Goal: Task Accomplishment & Management: Manage account settings

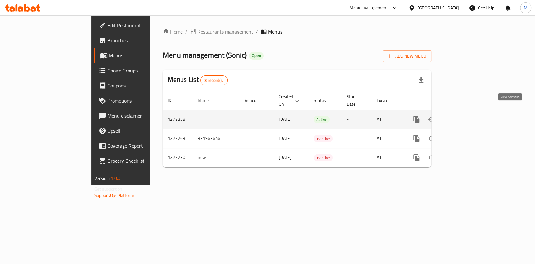
click at [469, 112] on link "enhanced table" at bounding box center [461, 119] width 15 height 15
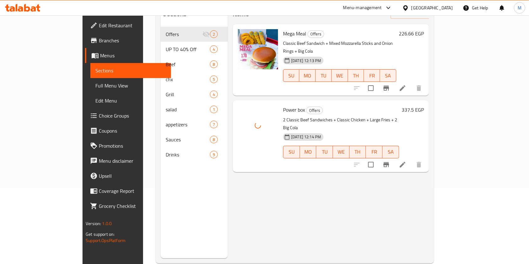
scroll to position [83, 0]
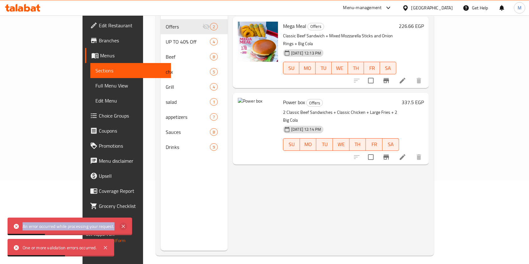
drag, startPoint x: 23, startPoint y: 224, endPoint x: 120, endPoint y: 227, distance: 97.9
click at [120, 227] on div "An error occurred while processing your request." at bounding box center [70, 227] width 124 height 18
copy div "An error occurred while processing your request."
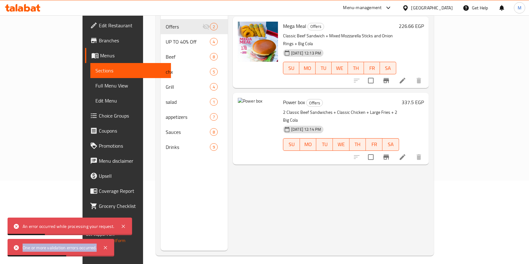
drag, startPoint x: 21, startPoint y: 246, endPoint x: 99, endPoint y: 250, distance: 77.5
click at [99, 250] on div "One or more validation errors occurred." at bounding box center [61, 248] width 107 height 18
copy div "One or more validation errors occurred."
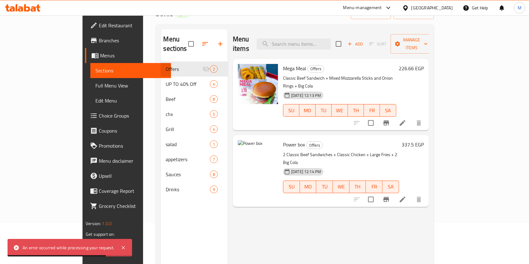
scroll to position [0, 0]
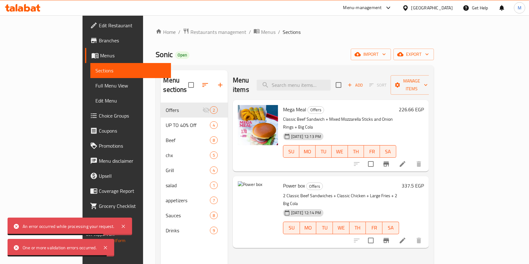
click at [352, 82] on icon "button" at bounding box center [350, 85] width 6 height 6
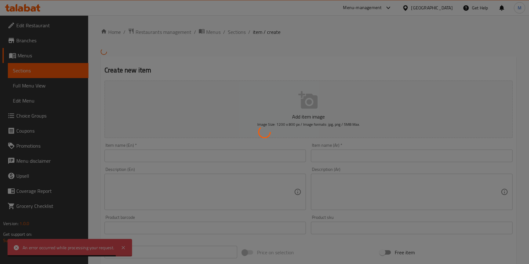
click at [321, 157] on div at bounding box center [264, 132] width 529 height 264
click at [324, 157] on div at bounding box center [264, 132] width 529 height 264
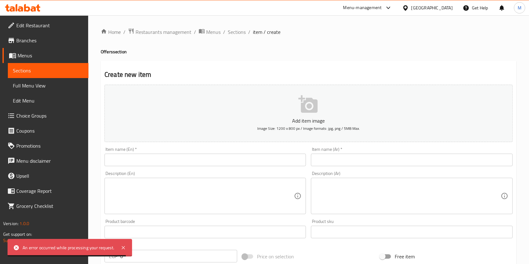
click at [325, 157] on input "text" at bounding box center [411, 160] width 201 height 13
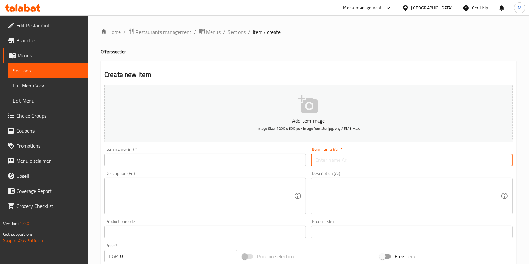
paste input "سبيد بوكس"
type input "سبيد بوكس"
drag, startPoint x: 325, startPoint y: 157, endPoint x: 271, endPoint y: 170, distance: 55.6
click at [275, 176] on div "Description (En) Description (En)" at bounding box center [204, 192] width 201 height 43
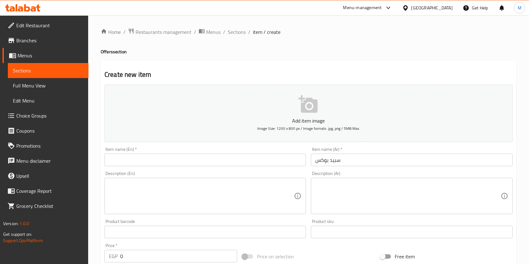
click at [270, 166] on input "text" at bounding box center [204, 160] width 201 height 13
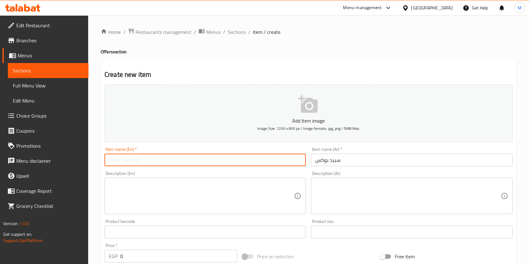
paste input "Speed ​​Box"
type input "Speed ​​Box"
click at [136, 188] on div "Description (En)" at bounding box center [204, 196] width 201 height 36
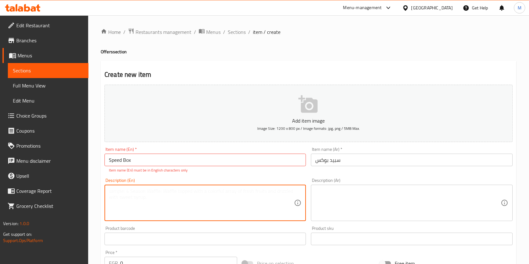
paste textarea "3 sandwiches, 2 beef, 1 chicken of the customer's choice + 2 large fries + 3 bi…"
type textarea "3 sandwiches, 2 beef, 1 chicken of the customer's choice + 2 large fries + 3 bi…"
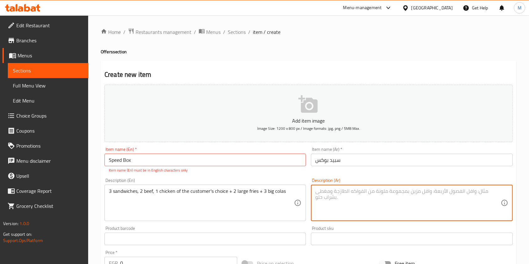
click at [344, 203] on textarea at bounding box center [407, 203] width 185 height 30
paste textarea "٣ ساندوتش ٢ بيف ١ تشيكن من اختيار العميل + ٢ فرايز كبير + ٣ بيج كولا"
type textarea "٣ ساندوتش ٢ بيف ١ تشيكن من اختيار العميل + ٢ فرايز كبير + ٣ بيج كولا"
click at [341, 100] on button "Add item image Image Size: 1200 x 800 px / Image formats: jpg, png / 5MB Max." at bounding box center [308, 113] width 408 height 57
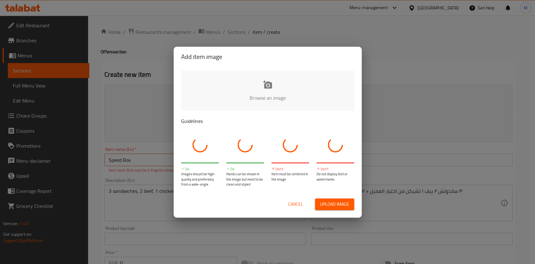
click at [387, 57] on div "Add item image Browse an image Guidelines Do Images should be high-quality and …" at bounding box center [267, 132] width 535 height 264
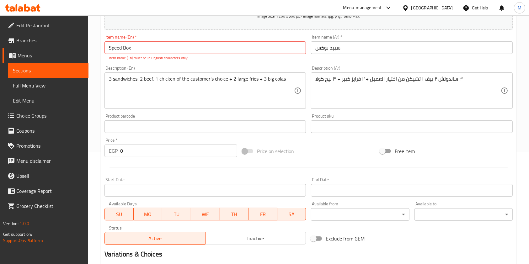
scroll to position [125, 0]
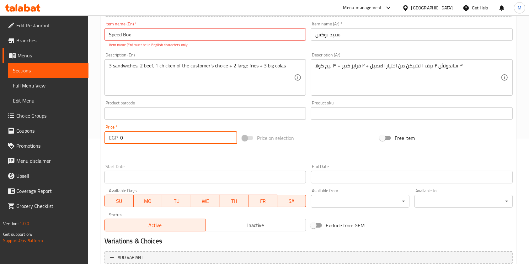
drag, startPoint x: 138, startPoint y: 135, endPoint x: 115, endPoint y: 135, distance: 22.6
click at [115, 135] on div "EGP 0 Price *" at bounding box center [170, 137] width 133 height 13
click at [130, 140] on input "53750" at bounding box center [178, 137] width 117 height 13
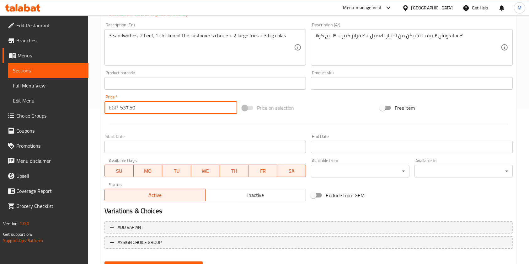
scroll to position [186, 0]
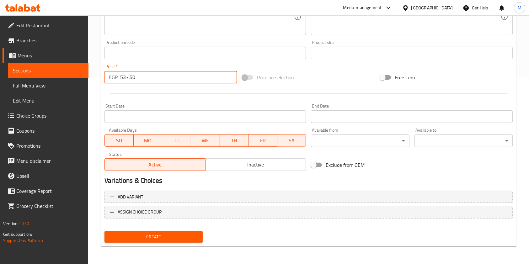
type input "537.50"
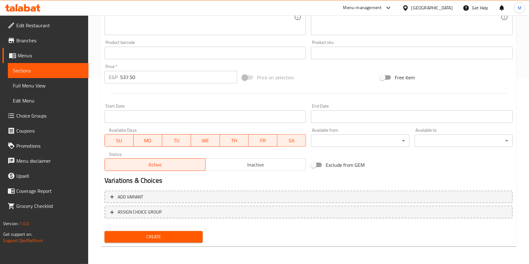
click at [194, 230] on div "Create" at bounding box center [153, 237] width 103 height 17
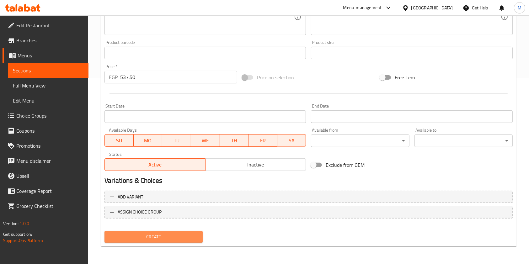
click at [194, 235] on span "Create" at bounding box center [153, 237] width 88 height 8
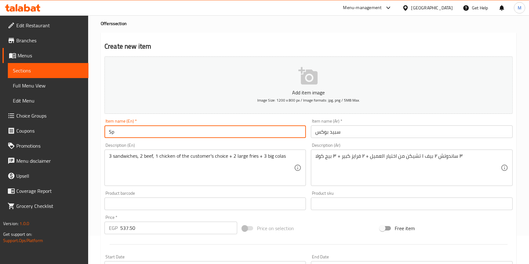
type input "S"
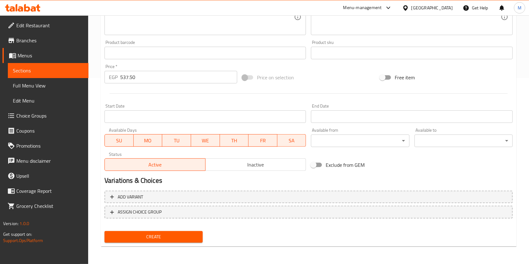
click at [185, 239] on span "Create" at bounding box center [153, 237] width 88 height 8
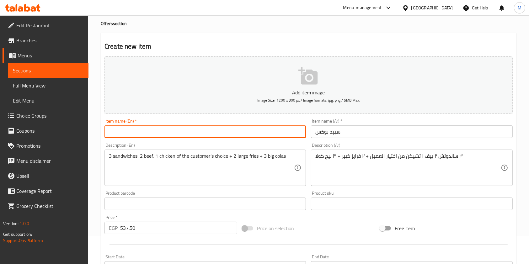
click at [99, 154] on div "Home / Restaurants management / Menus / Sections / item / create Offers section…" at bounding box center [308, 201] width 441 height 428
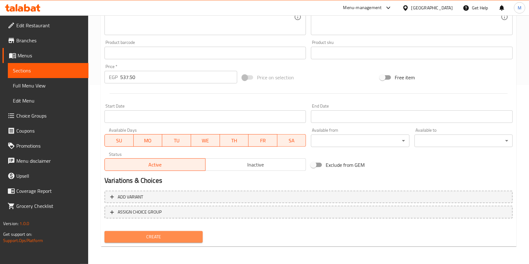
click at [165, 233] on span "Create" at bounding box center [153, 237] width 88 height 8
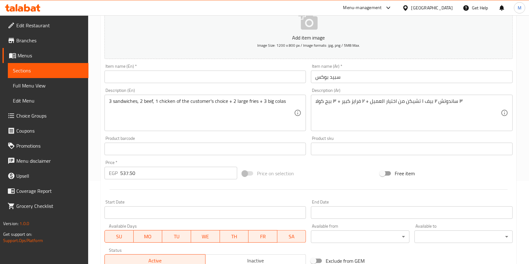
scroll to position [0, 0]
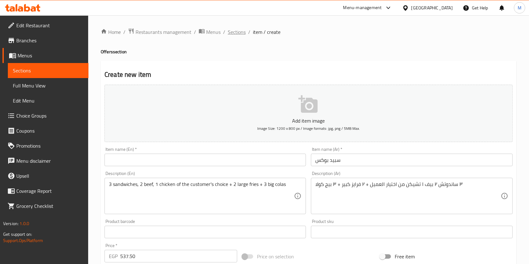
click at [234, 28] on span "Sections" at bounding box center [237, 32] width 18 height 8
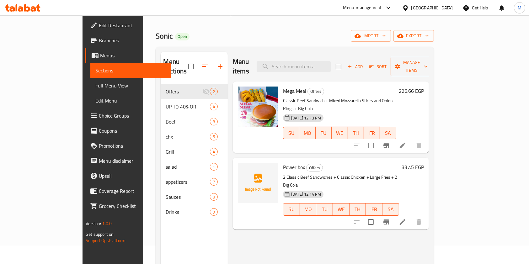
scroll to position [4, 0]
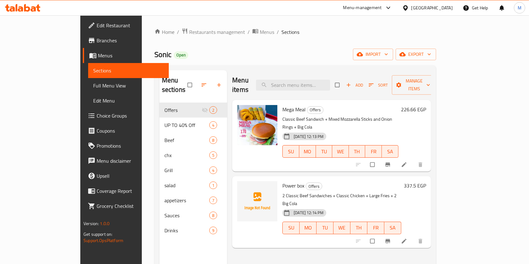
click at [363, 84] on span "Add" at bounding box center [354, 85] width 17 height 7
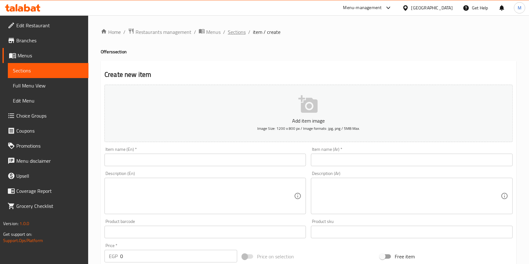
click at [233, 32] on span "Sections" at bounding box center [237, 32] width 18 height 8
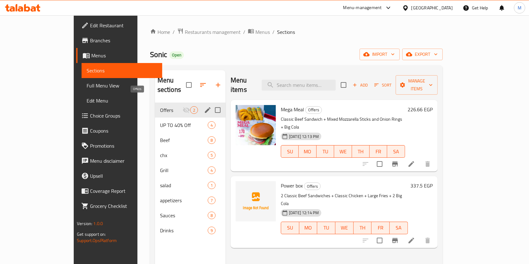
click at [160, 106] on span "Offers" at bounding box center [171, 110] width 23 height 8
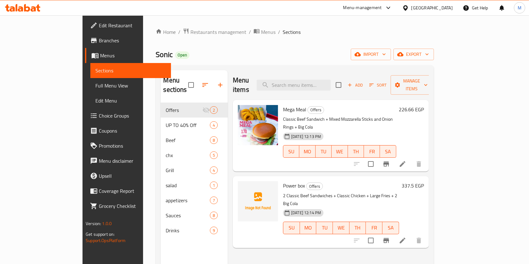
click at [100, 52] on span "Menus" at bounding box center [133, 56] width 66 height 8
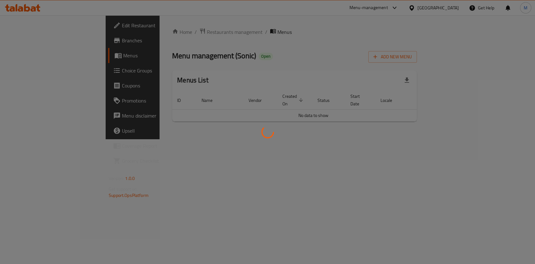
click at [29, 45] on div at bounding box center [267, 132] width 535 height 264
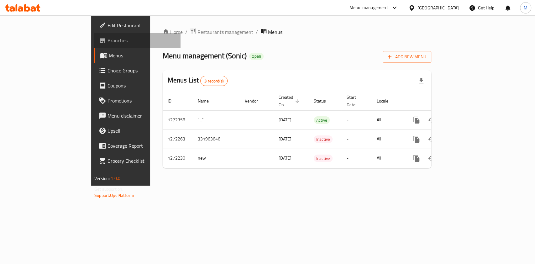
click at [108, 42] on span "Branches" at bounding box center [142, 41] width 68 height 8
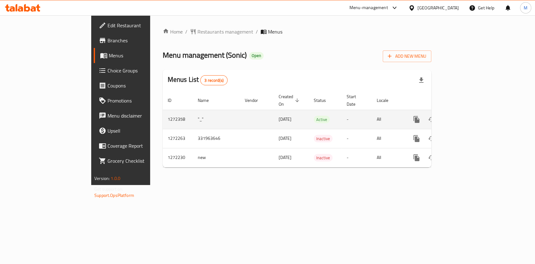
click at [469, 117] on link "enhanced table" at bounding box center [461, 119] width 15 height 15
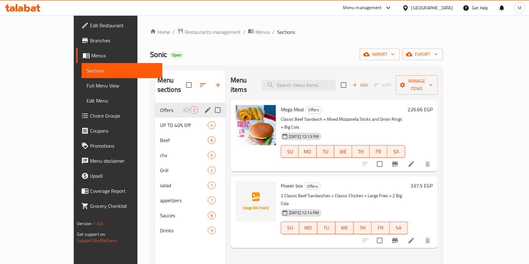
click at [204, 106] on icon "edit" at bounding box center [208, 110] width 8 height 8
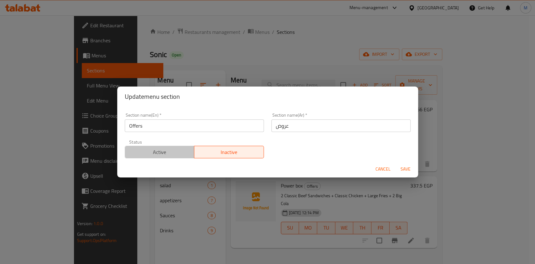
click at [170, 154] on span "Active" at bounding box center [160, 152] width 65 height 9
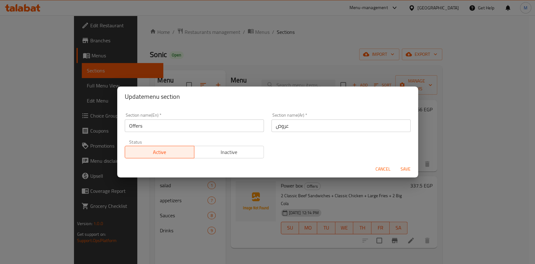
click at [412, 164] on button "Save" at bounding box center [406, 169] width 20 height 12
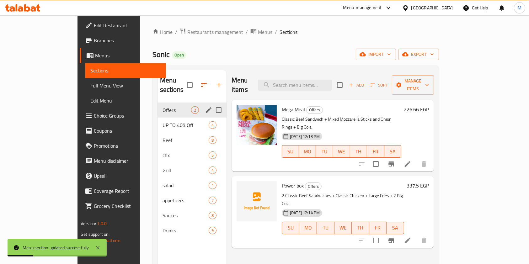
click at [369, 223] on div "Power box Offers 2 Classic Beef Sandwiches + Classic Chicken + Large Fries + 2 …" at bounding box center [332, 211] width 202 height 71
click at [157, 121] on div "UP TO 40% Off 4" at bounding box center [191, 125] width 69 height 15
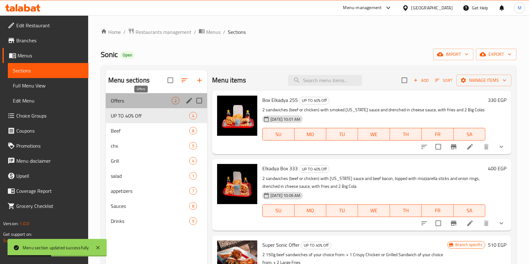
click at [136, 102] on span "Offers" at bounding box center [141, 101] width 61 height 8
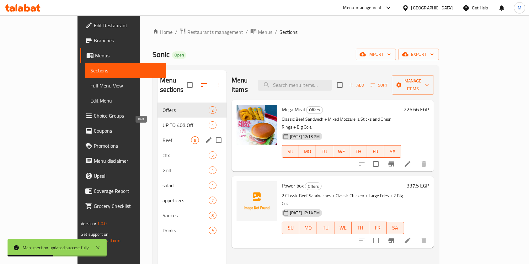
click at [157, 135] on div "Beef 8" at bounding box center [191, 140] width 69 height 15
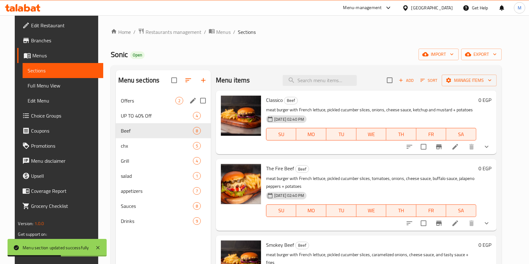
click at [154, 103] on span "Offers" at bounding box center [148, 101] width 55 height 8
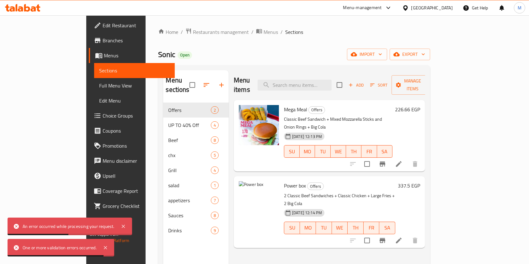
click at [103, 37] on span "Branches" at bounding box center [136, 41] width 67 height 8
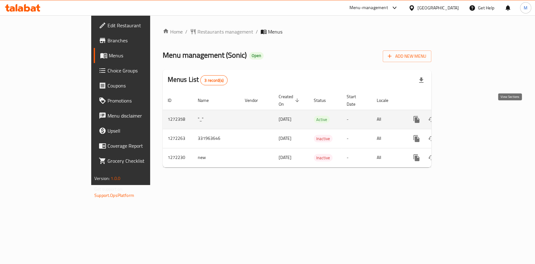
click at [469, 119] on link "enhanced table" at bounding box center [461, 119] width 15 height 15
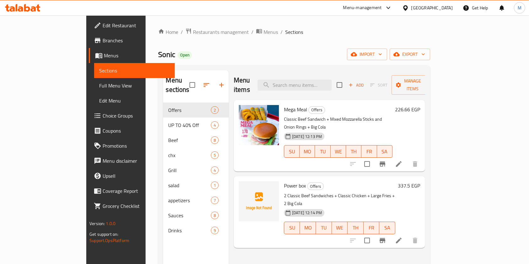
click at [37, 12] on div at bounding box center [22, 8] width 45 height 13
click at [37, 6] on icon at bounding box center [38, 7] width 4 height 7
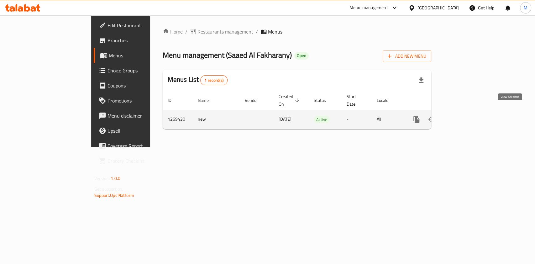
click at [469, 112] on link "enhanced table" at bounding box center [461, 119] width 15 height 15
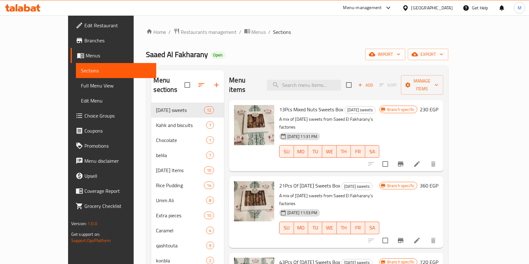
click at [322, 88] on div "Menu items Add Sort Manage items" at bounding box center [336, 85] width 214 height 30
click at [322, 81] on input "search" at bounding box center [304, 85] width 74 height 11
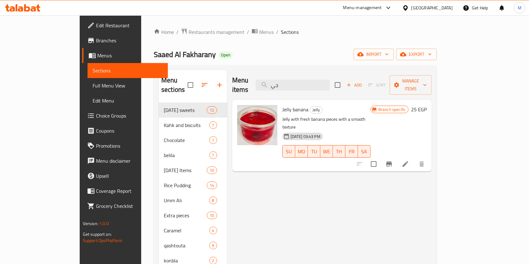
type input "ج"
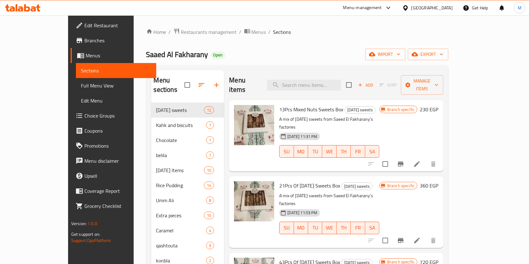
type input "h"
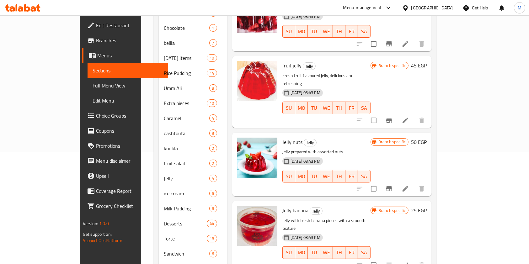
scroll to position [125, 0]
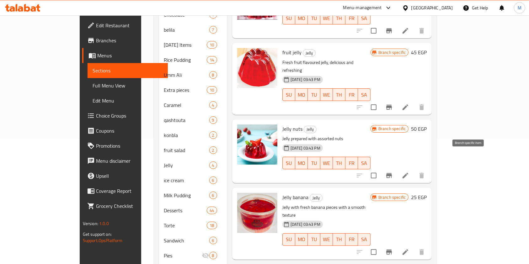
type input "jell"
click at [392, 173] on icon "Branch-specific-item" at bounding box center [389, 175] width 6 height 5
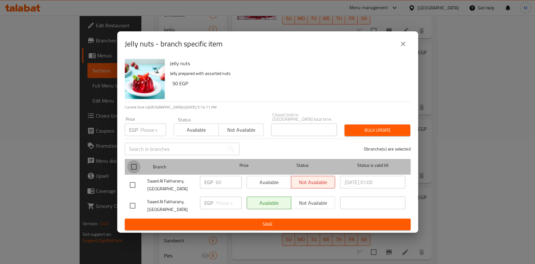
click at [132, 167] on input "checkbox" at bounding box center [133, 166] width 13 height 13
checkbox input "true"
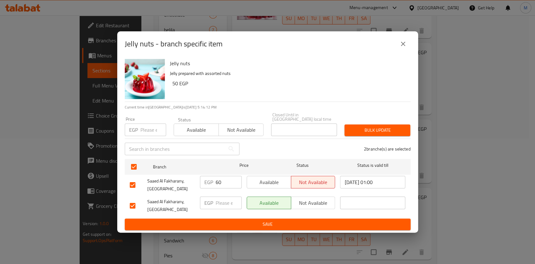
click at [146, 130] on input "number" at bounding box center [153, 130] width 26 height 13
type input "60"
click at [349, 130] on button "Bulk update" at bounding box center [378, 130] width 66 height 12
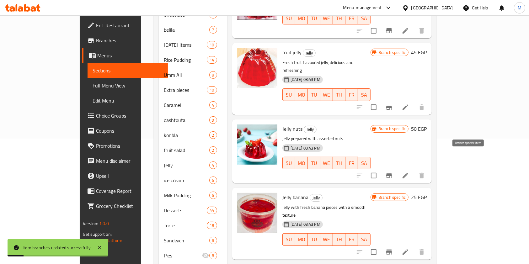
click at [396, 168] on button "Branch-specific-item" at bounding box center [388, 175] width 15 height 15
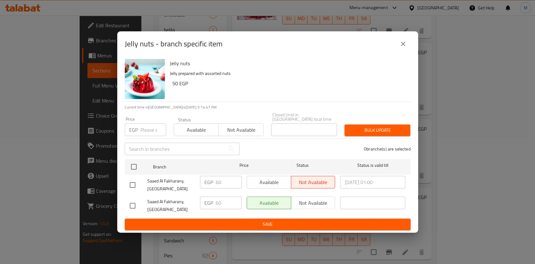
click at [404, 46] on icon "close" at bounding box center [403, 44] width 4 height 4
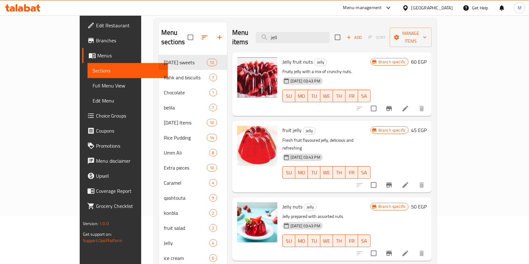
scroll to position [42, 0]
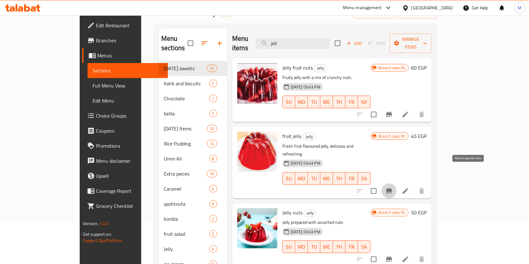
click at [396, 183] on button "Branch-specific-item" at bounding box center [388, 190] width 15 height 15
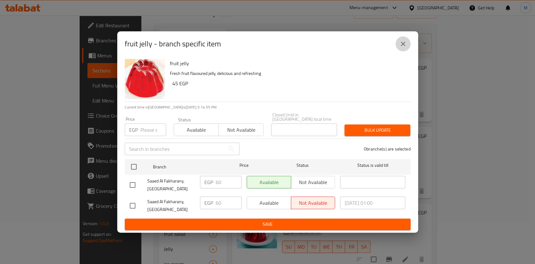
click at [405, 48] on icon "close" at bounding box center [404, 44] width 8 height 8
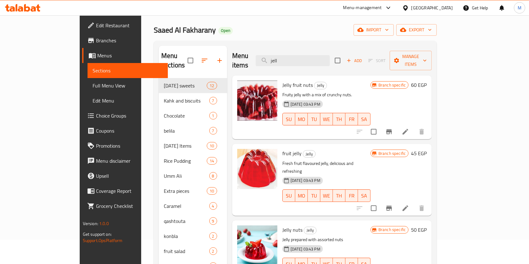
scroll to position [0, 0]
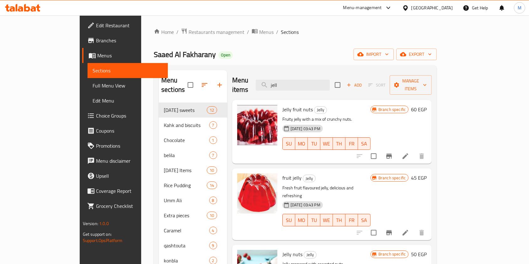
click at [28, 4] on div at bounding box center [22, 8] width 45 height 13
click at [29, 4] on icon at bounding box center [22, 8] width 35 height 8
